Goal: Information Seeking & Learning: Learn about a topic

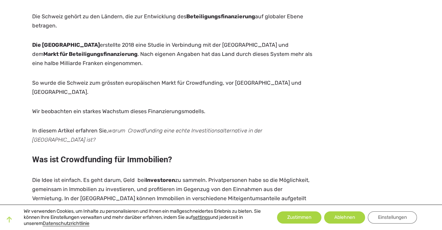
scroll to position [102, 0]
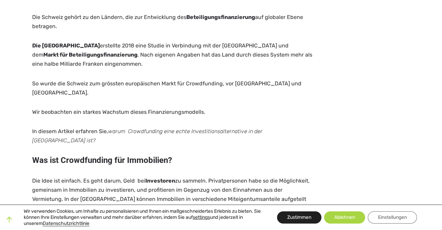
click at [305, 217] on button "Zustimmen" at bounding box center [299, 218] width 44 height 12
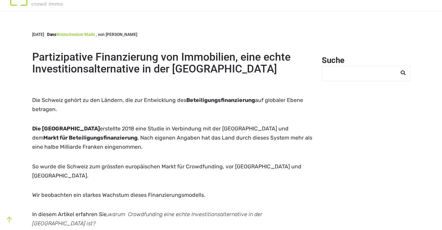
scroll to position [0, 0]
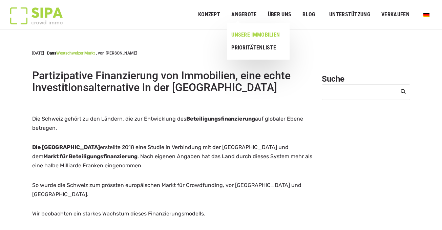
click at [244, 35] on link "UNSERE IMMOBILIEN" at bounding box center [255, 34] width 57 height 13
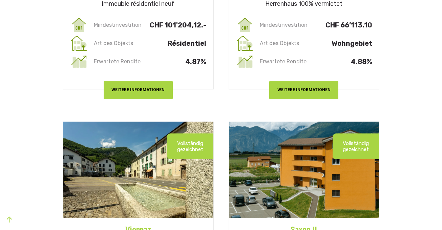
scroll to position [312, 0]
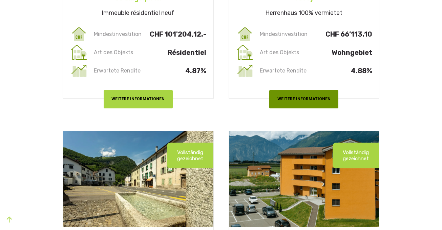
click at [315, 97] on button "WEITERE INFORMATIONEN" at bounding box center [304, 99] width 69 height 18
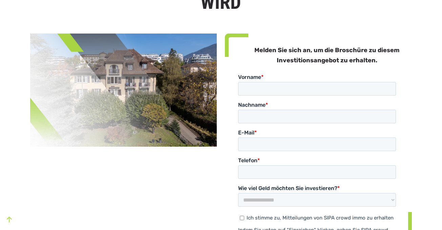
scroll to position [186, 0]
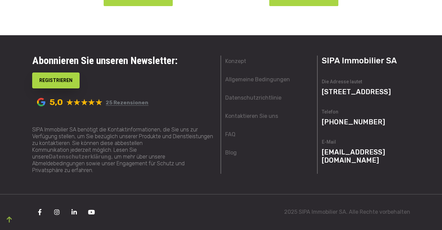
scroll to position [2112, 0]
click at [116, 106] on link "25 Rezensionen" at bounding box center [127, 103] width 43 height 6
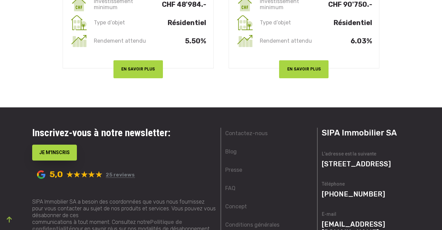
scroll to position [2143, 0]
